Goal: Task Accomplishment & Management: Manage account settings

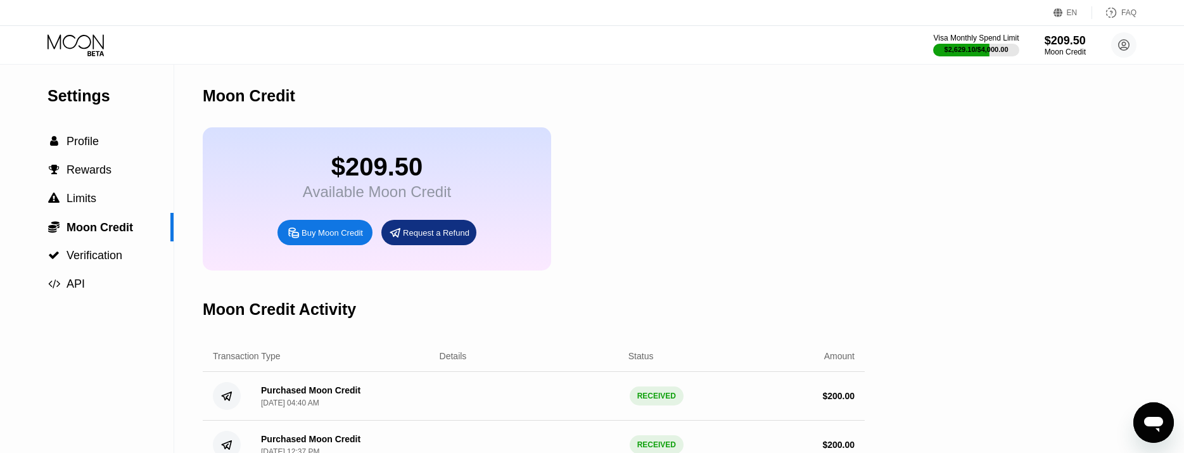
click at [54, 44] on icon at bounding box center [77, 45] width 59 height 22
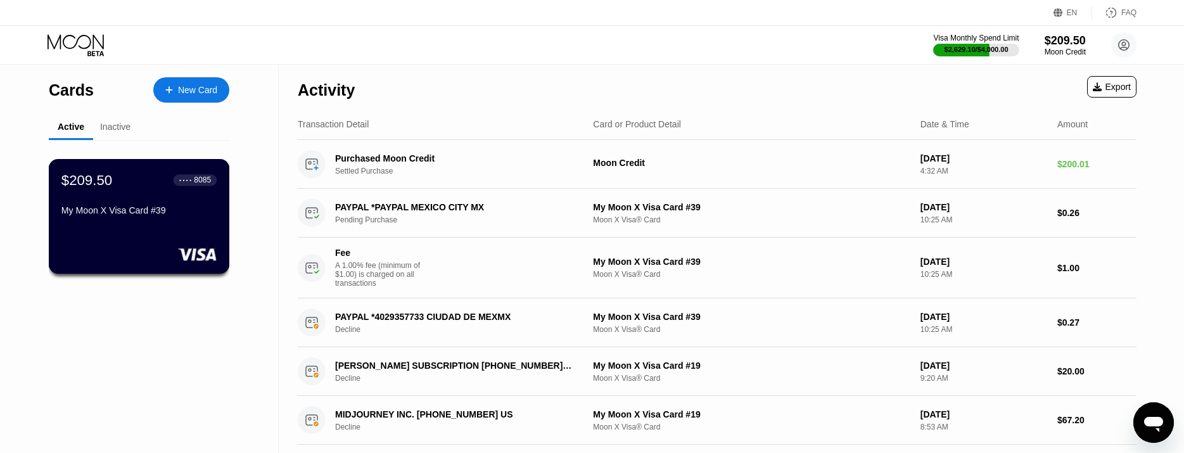
click at [142, 215] on div "My Moon X Visa Card #39" at bounding box center [138, 210] width 155 height 10
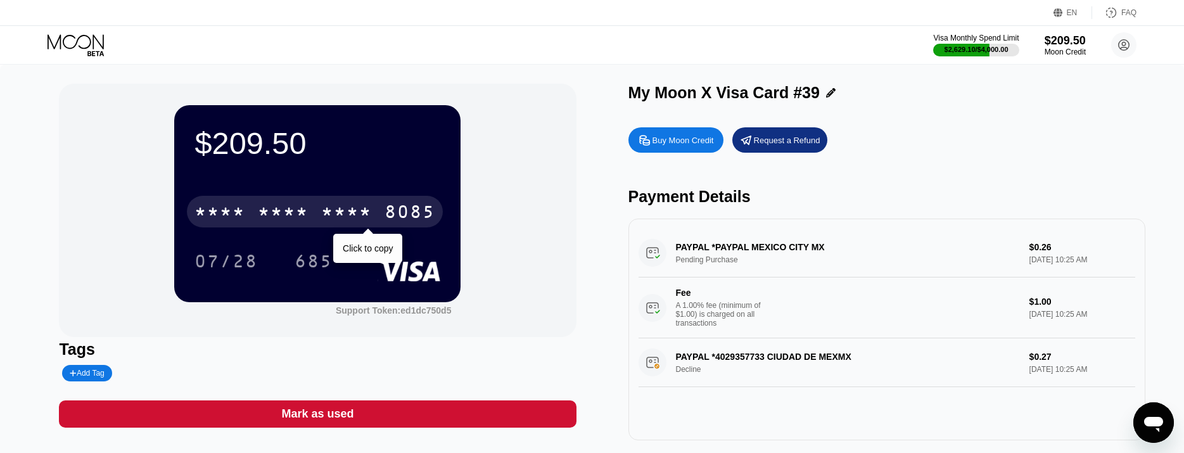
click at [316, 204] on div "* * * * * * * * * * * * 8085" at bounding box center [315, 212] width 256 height 32
